Goal: Task Accomplishment & Management: Complete application form

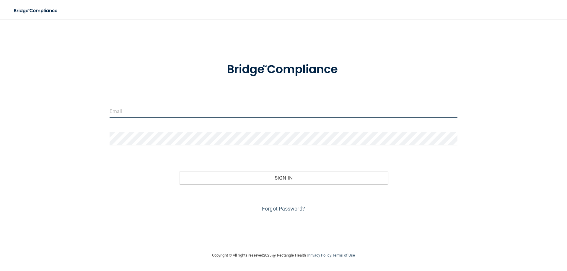
type input "[PERSON_NAME][EMAIL_ADDRESS][DOMAIN_NAME]"
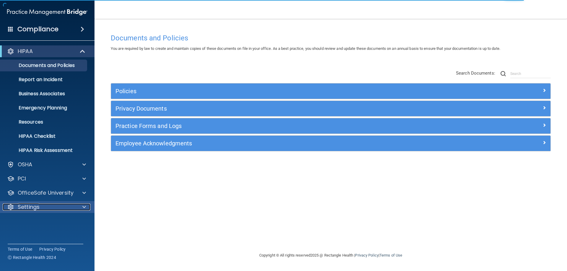
click at [41, 204] on div "Settings" at bounding box center [39, 207] width 73 height 7
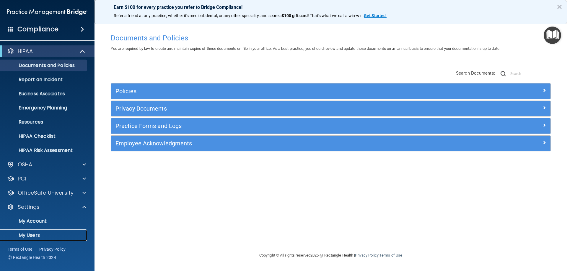
click at [31, 233] on p "My Users" at bounding box center [44, 236] width 81 height 6
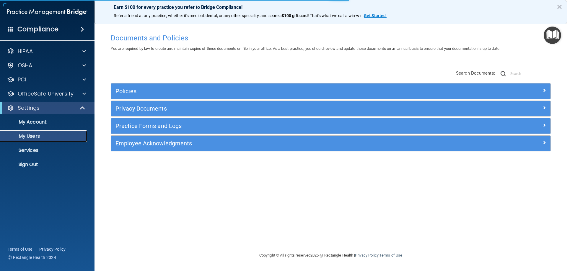
select select "20"
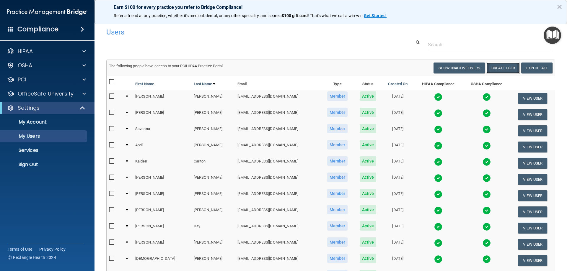
click at [492, 70] on button "Create User" at bounding box center [503, 68] width 33 height 11
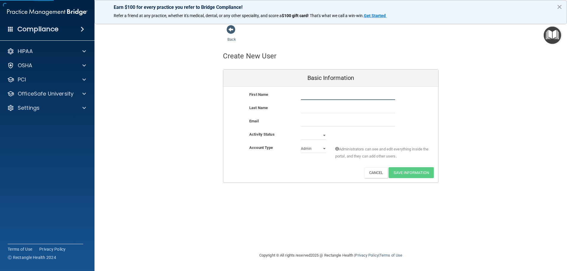
click at [333, 97] on input "text" at bounding box center [348, 95] width 94 height 9
type input "[PERSON_NAME]"
click at [347, 119] on input "email" at bounding box center [348, 122] width 94 height 9
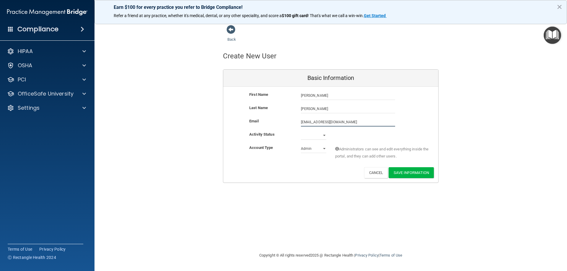
type input "[EMAIL_ADDRESS][DOMAIN_NAME]"
click at [326, 136] on select "Active Inactive" at bounding box center [313, 136] width 25 height 9
select select "active"
click at [301, 131] on select "Active Inactive" at bounding box center [313, 135] width 25 height 9
click at [321, 152] on select "Admin Member" at bounding box center [313, 148] width 25 height 9
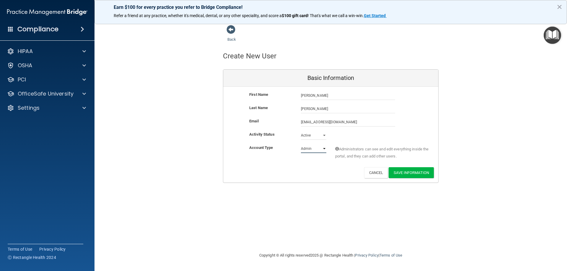
select select "practice_member"
click at [301, 144] on select "Admin Member" at bounding box center [313, 148] width 25 height 9
click at [410, 176] on button "Save Information" at bounding box center [411, 173] width 45 height 11
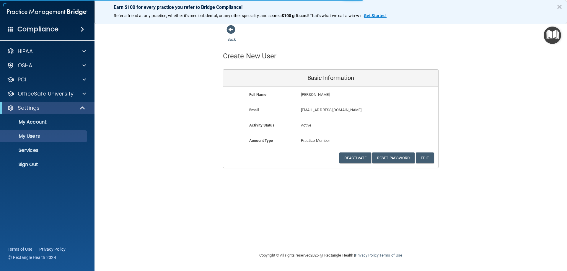
select select "20"
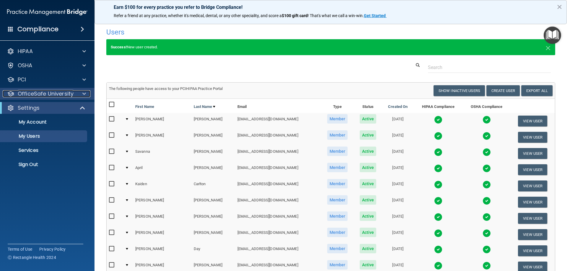
click at [72, 95] on p "OfficeSafe University" at bounding box center [46, 93] width 56 height 7
